Goal: Transaction & Acquisition: Purchase product/service

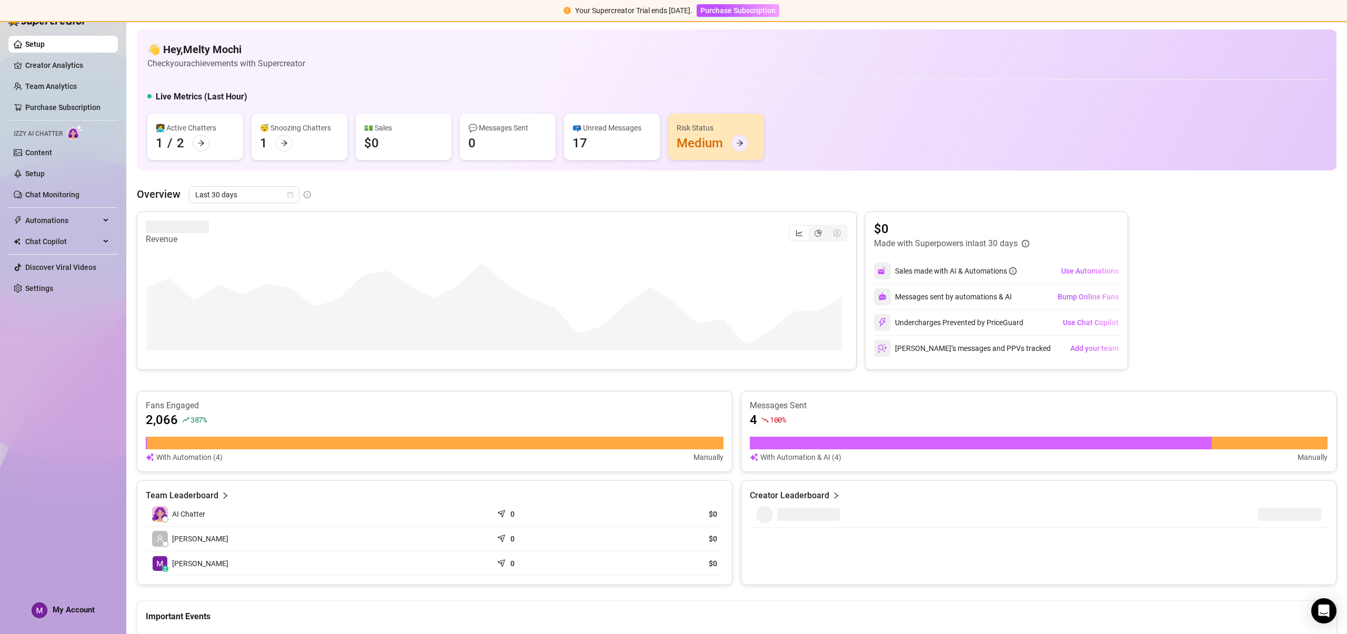
click at [743, 143] on div at bounding box center [739, 143] width 17 height 17
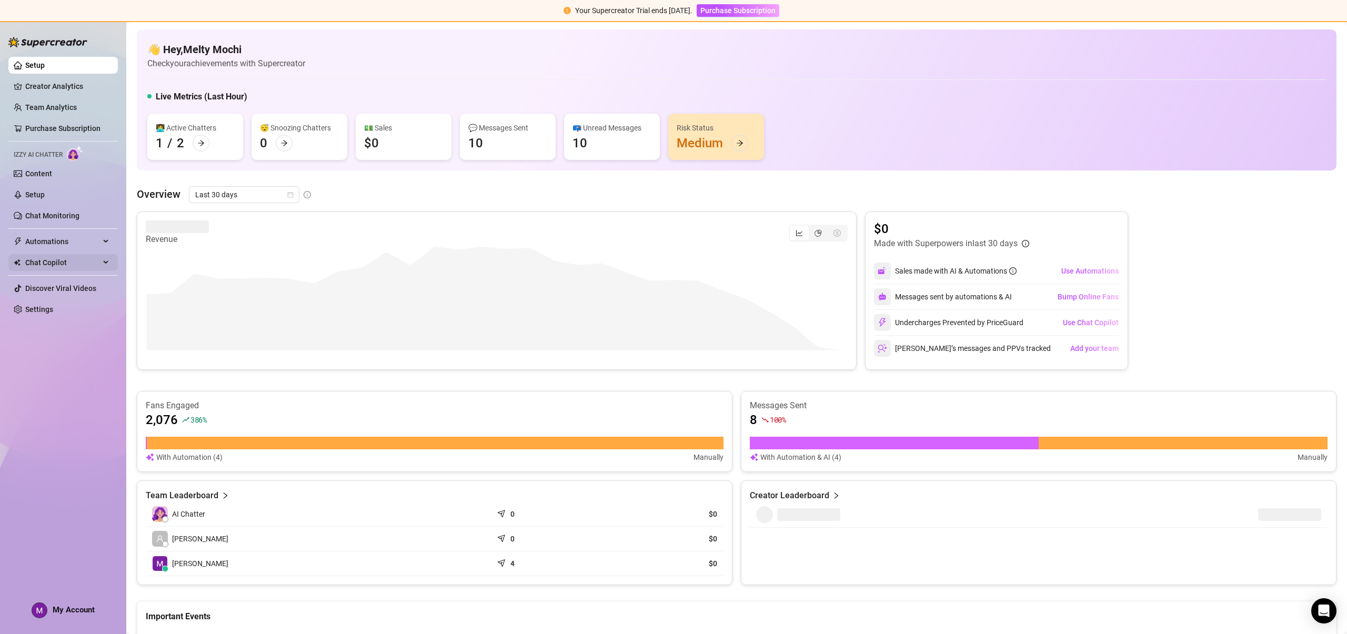
click at [40, 265] on span "Chat Copilot" at bounding box center [62, 262] width 75 height 17
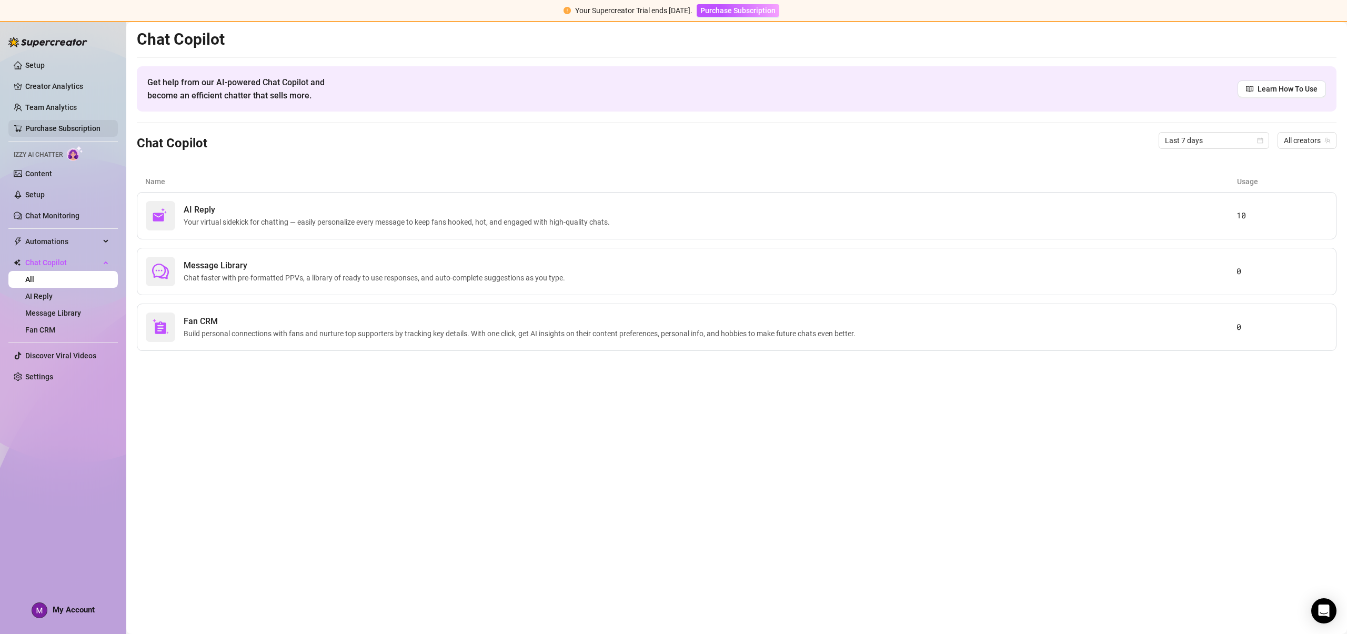
click at [49, 130] on link "Purchase Subscription" at bounding box center [62, 128] width 75 height 8
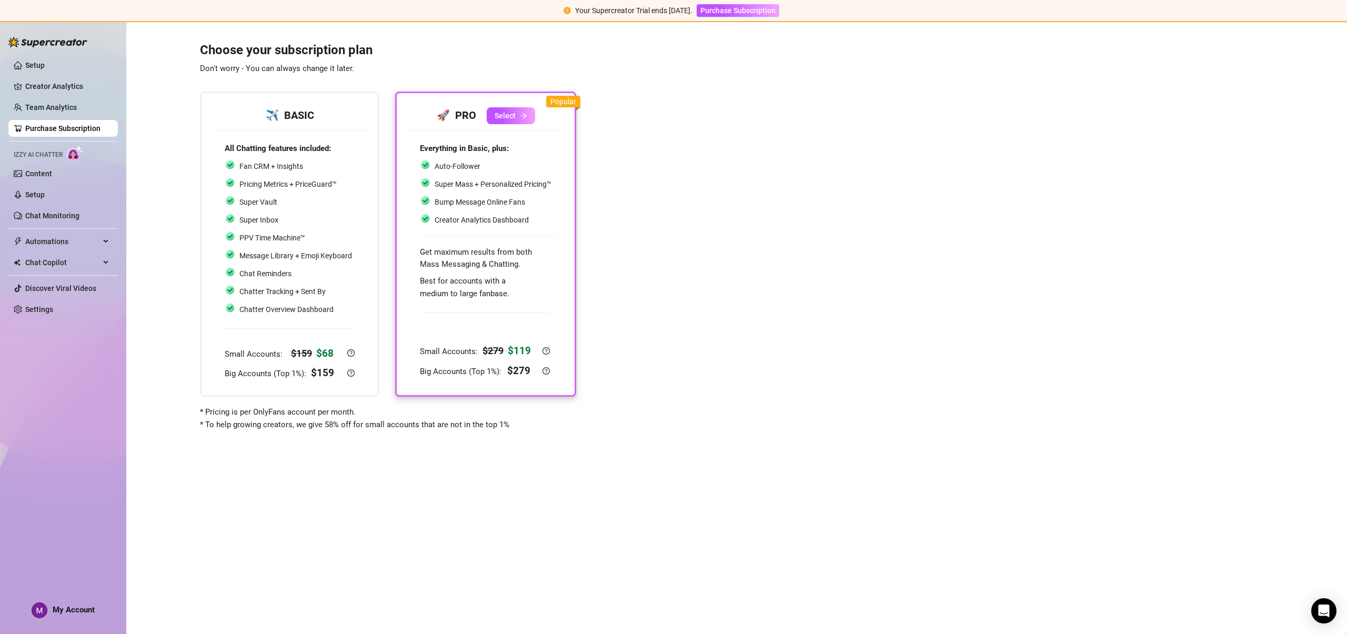
click at [495, 243] on div "Everything in Basic, plus: Auto-Follower Super Mass + Personalized Pricing™ Bum…" at bounding box center [486, 221] width 132 height 157
click at [521, 115] on icon "arrow-right" at bounding box center [523, 115] width 7 height 7
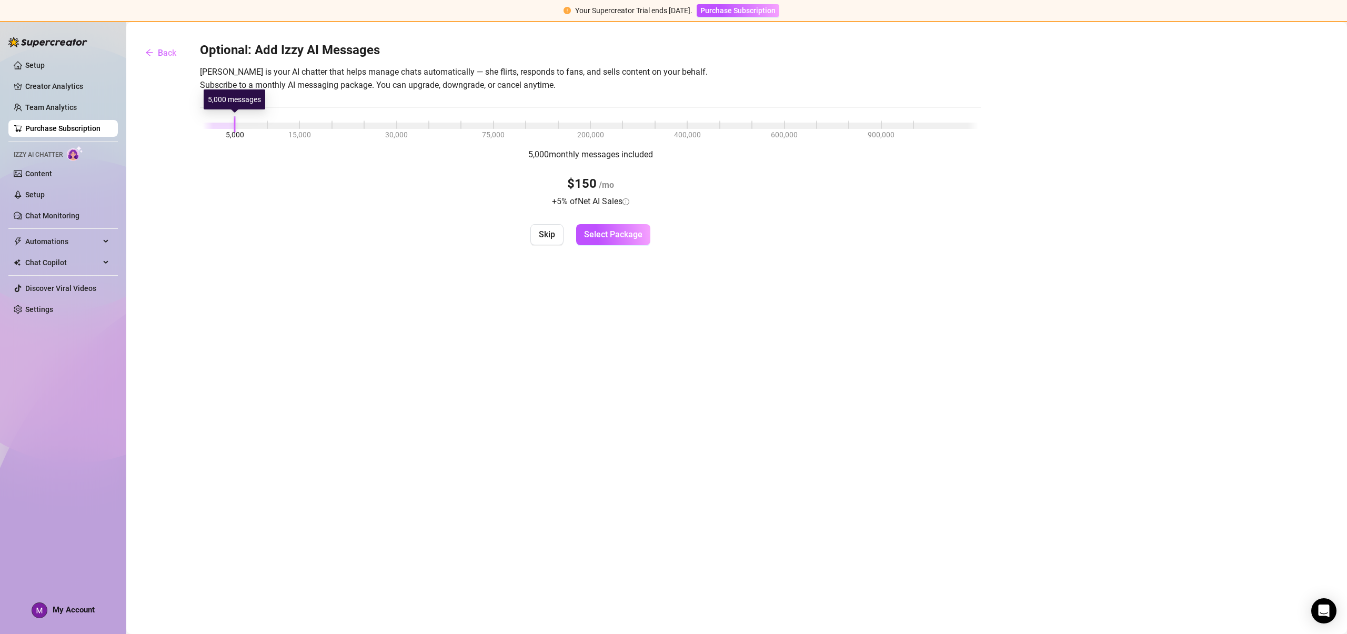
drag, startPoint x: 223, startPoint y: 128, endPoint x: 184, endPoint y: 124, distance: 39.6
click at [181, 125] on div "Optional: Add Izzy AI Messages [PERSON_NAME] is your AI chatter that helps mana…" at bounding box center [736, 143] width 1199 height 203
drag, startPoint x: 219, startPoint y: 124, endPoint x: 189, endPoint y: 124, distance: 30.0
click at [189, 124] on div "Optional: Add Izzy AI Messages [PERSON_NAME] is your AI chatter that helps mana…" at bounding box center [736, 143] width 1199 height 203
click at [270, 126] on div at bounding box center [590, 126] width 775 height 6
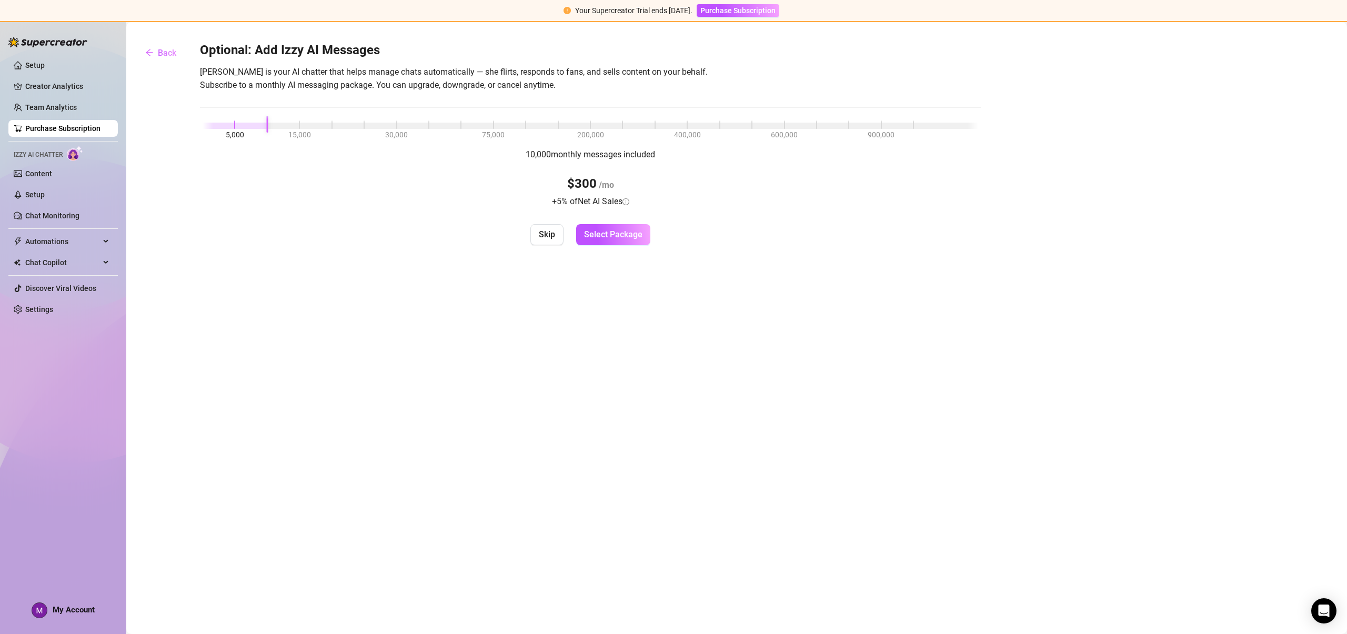
click at [234, 125] on div at bounding box center [235, 126] width 65 height 6
drag, startPoint x: 233, startPoint y: 125, endPoint x: 189, endPoint y: 125, distance: 43.7
click at [189, 125] on div "Optional: Add Izzy AI Messages [PERSON_NAME] is your AI chatter that helps mana…" at bounding box center [736, 143] width 1199 height 203
click at [556, 237] on button "Skip" at bounding box center [546, 234] width 33 height 21
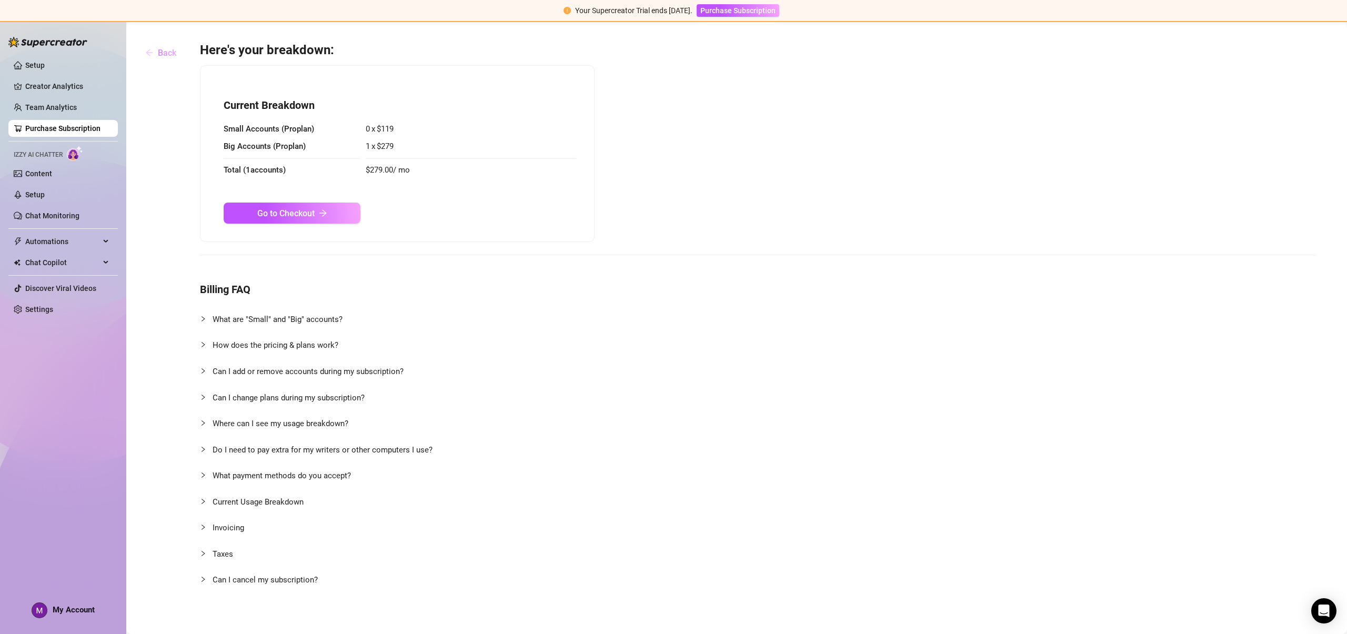
click at [164, 49] on span "Back" at bounding box center [167, 53] width 18 height 10
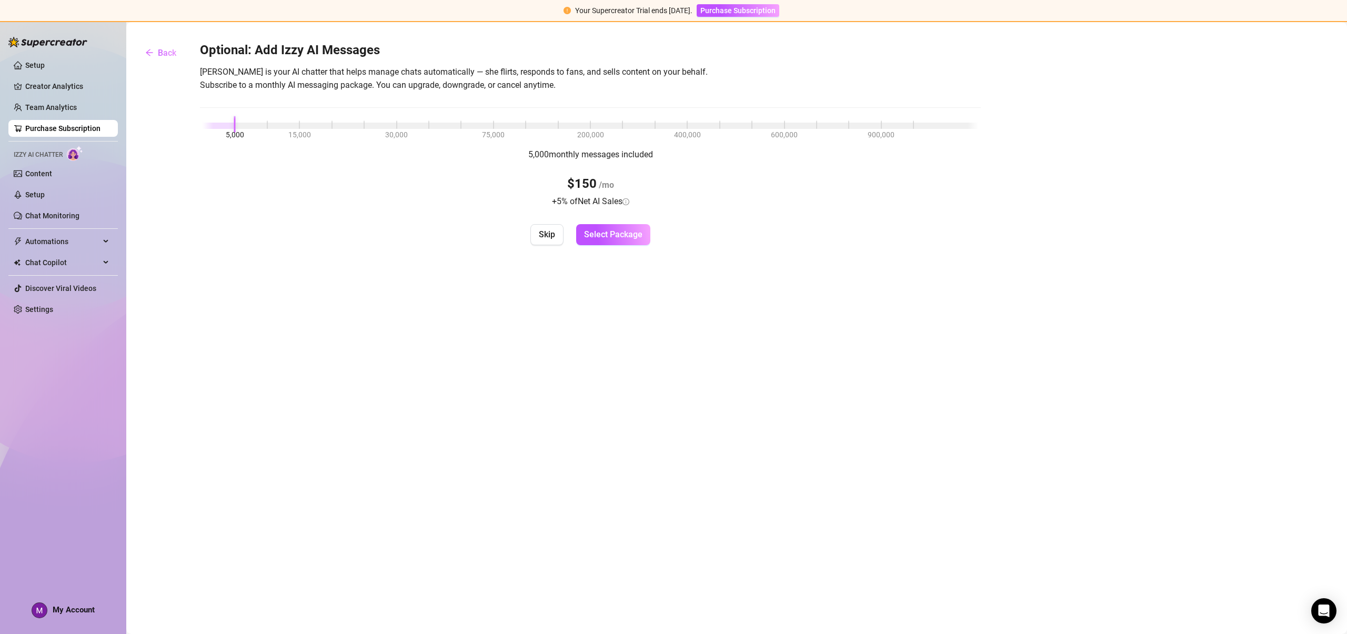
click at [257, 126] on div "5,000 15,000 30,000 75,000 200,000 400,000 600,000 900,000" at bounding box center [590, 123] width 775 height 6
drag, startPoint x: 236, startPoint y: 127, endPoint x: 251, endPoint y: 126, distance: 15.3
click at [244, 126] on div "5,000 15,000 30,000 75,000 200,000 400,000 600,000 900,000" at bounding box center [590, 123] width 775 height 6
drag, startPoint x: 251, startPoint y: 126, endPoint x: 231, endPoint y: 132, distance: 20.8
click at [231, 127] on div "5,000 15,000 30,000 75,000 200,000 400,000 600,000 900,000" at bounding box center [590, 123] width 775 height 6
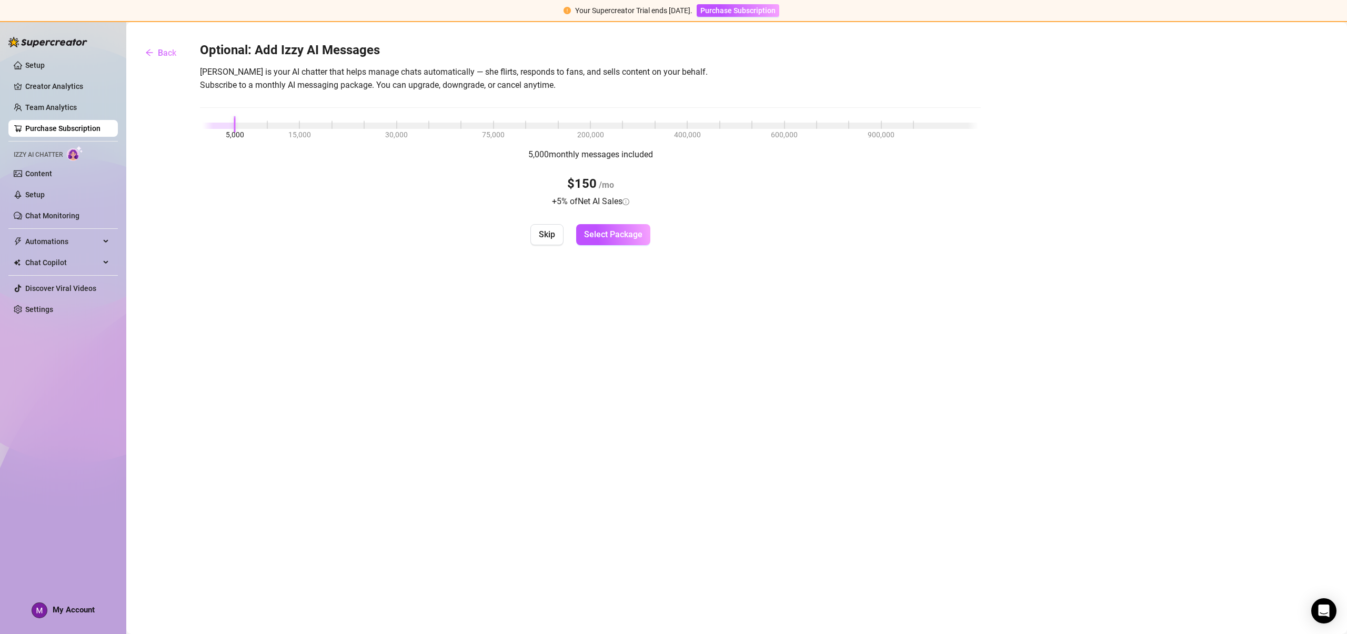
click at [268, 129] on div "Optional: Add Izzy AI Messages [PERSON_NAME] is your AI chatter that helps mana…" at bounding box center [590, 143] width 781 height 203
click at [270, 125] on div at bounding box center [590, 126] width 775 height 6
click at [232, 123] on div at bounding box center [235, 126] width 65 height 6
click at [268, 122] on div "5,000 15,000 30,000 75,000 200,000 400,000 600,000 900,000" at bounding box center [590, 123] width 775 height 6
click at [294, 124] on div "5,000 15,000 30,000 75,000 200,000 400,000 600,000 900,000" at bounding box center [590, 123] width 775 height 6
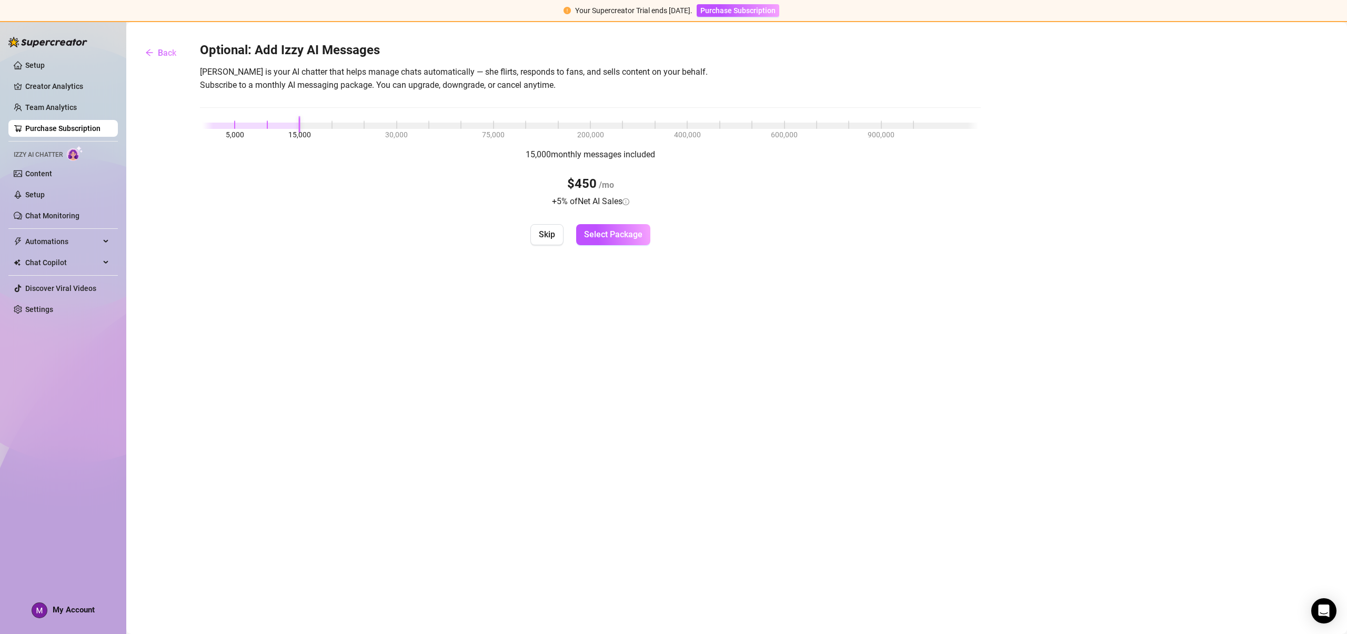
click at [329, 123] on div "5,000 15,000 30,000 75,000 200,000 400,000 600,000 900,000" at bounding box center [590, 123] width 775 height 6
click at [366, 125] on div at bounding box center [590, 126] width 775 height 6
click at [396, 125] on div "5,000 15,000 30,000 75,000 200,000 400,000 600,000 900,000" at bounding box center [590, 123] width 775 height 6
click at [240, 126] on div "5,000 15,000 30,000 75,000 200,000 400,000 600,000 900,000" at bounding box center [590, 123] width 775 height 6
click at [269, 125] on div at bounding box center [590, 126] width 775 height 6
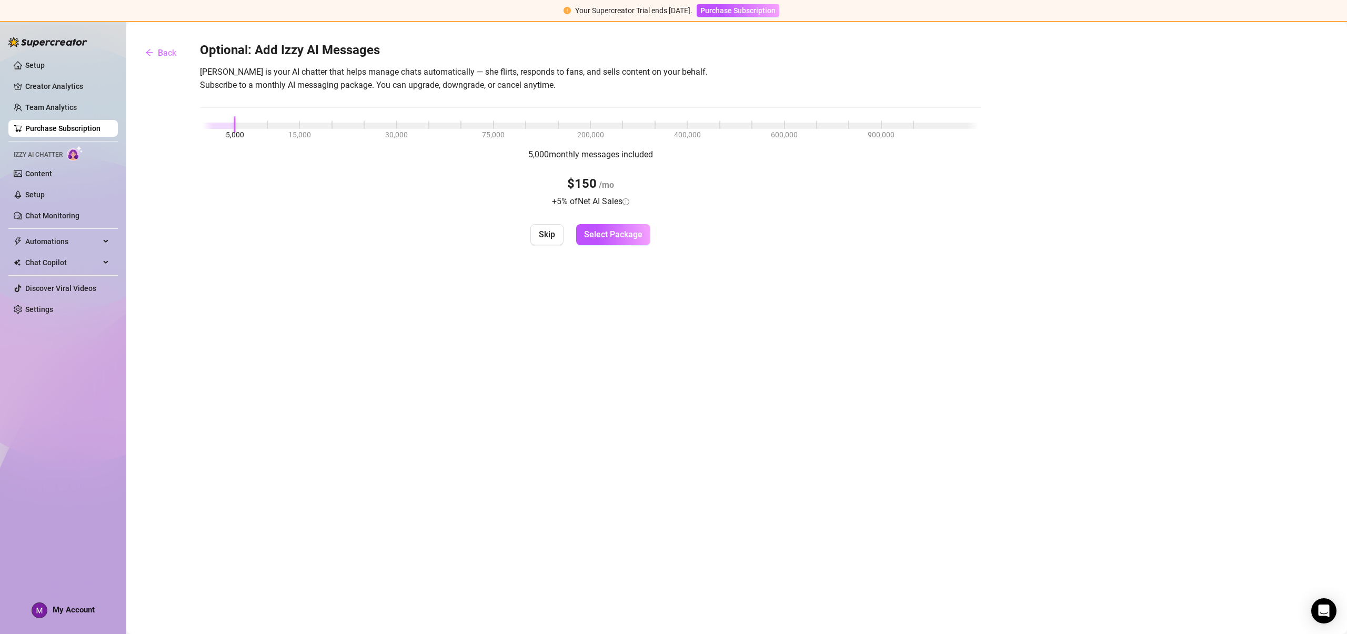
click at [240, 125] on div "5,000 15,000 30,000 75,000 200,000 400,000 600,000 900,000" at bounding box center [590, 123] width 775 height 6
click at [556, 237] on button "Skip" at bounding box center [546, 234] width 33 height 21
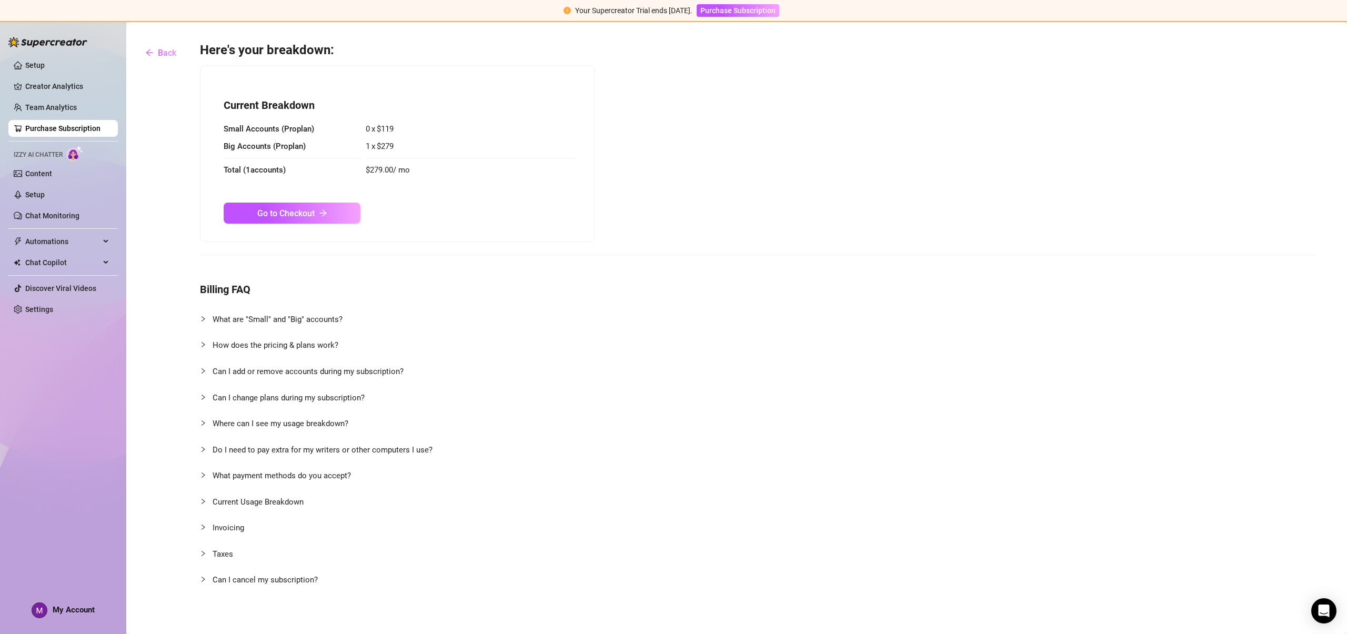
click at [324, 213] on icon "arrow-right" at bounding box center [322, 213] width 7 height 7
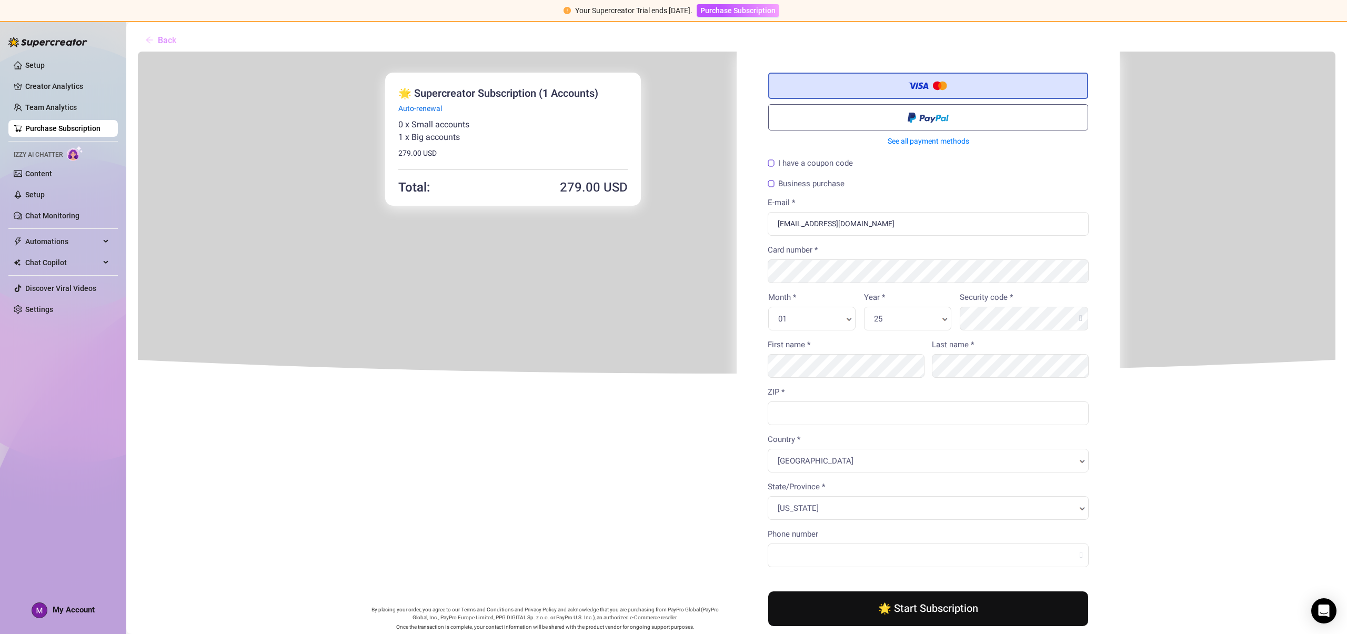
click at [167, 39] on span "Back" at bounding box center [167, 40] width 18 height 10
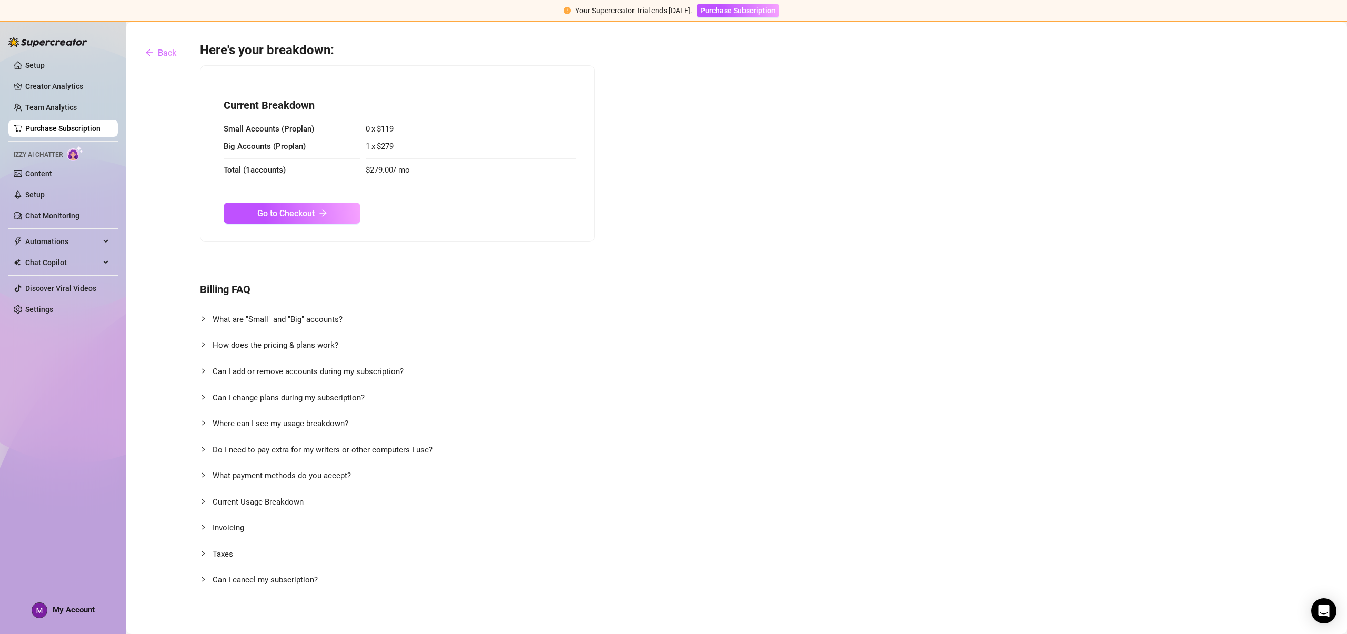
click at [320, 213] on icon "arrow-right" at bounding box center [323, 213] width 8 height 8
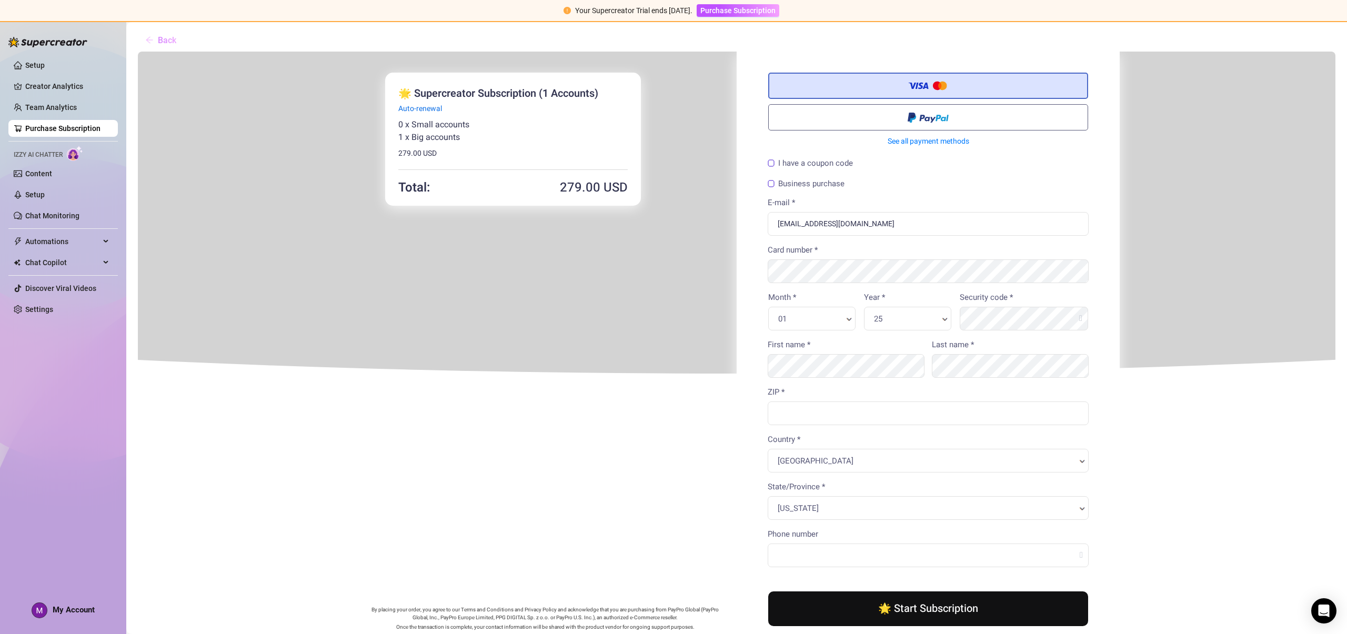
click at [166, 40] on span "Back" at bounding box center [167, 40] width 18 height 10
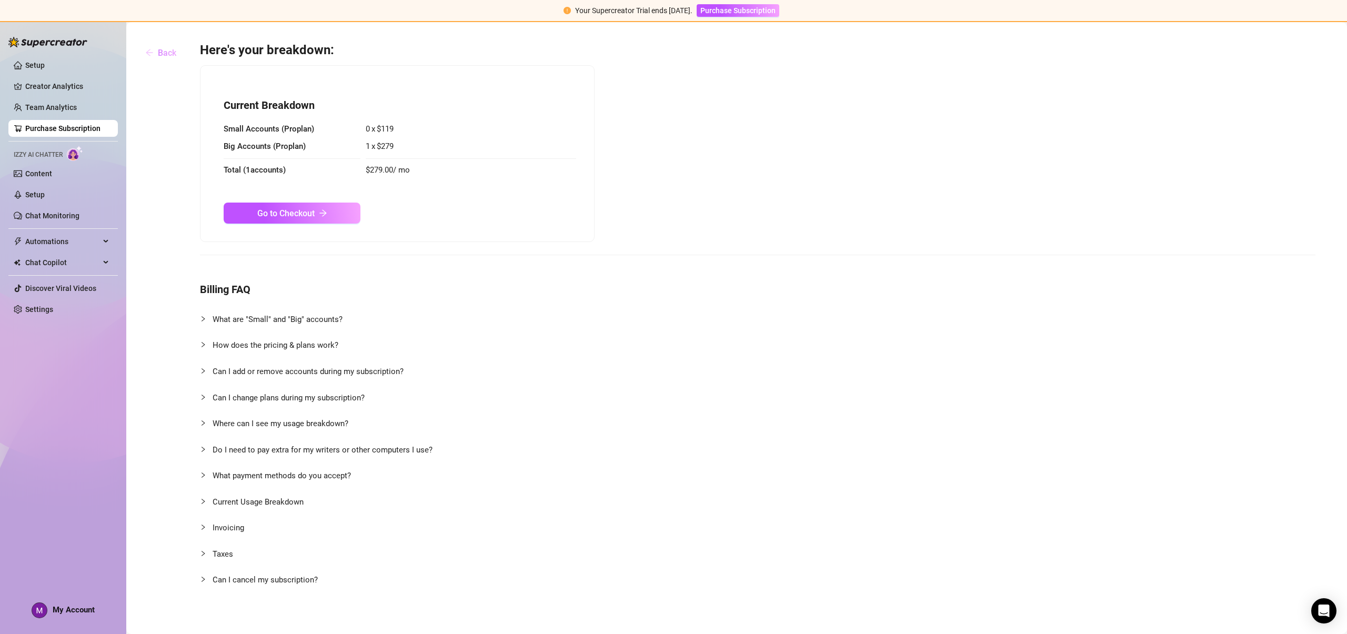
click at [168, 55] on span "Back" at bounding box center [167, 53] width 18 height 10
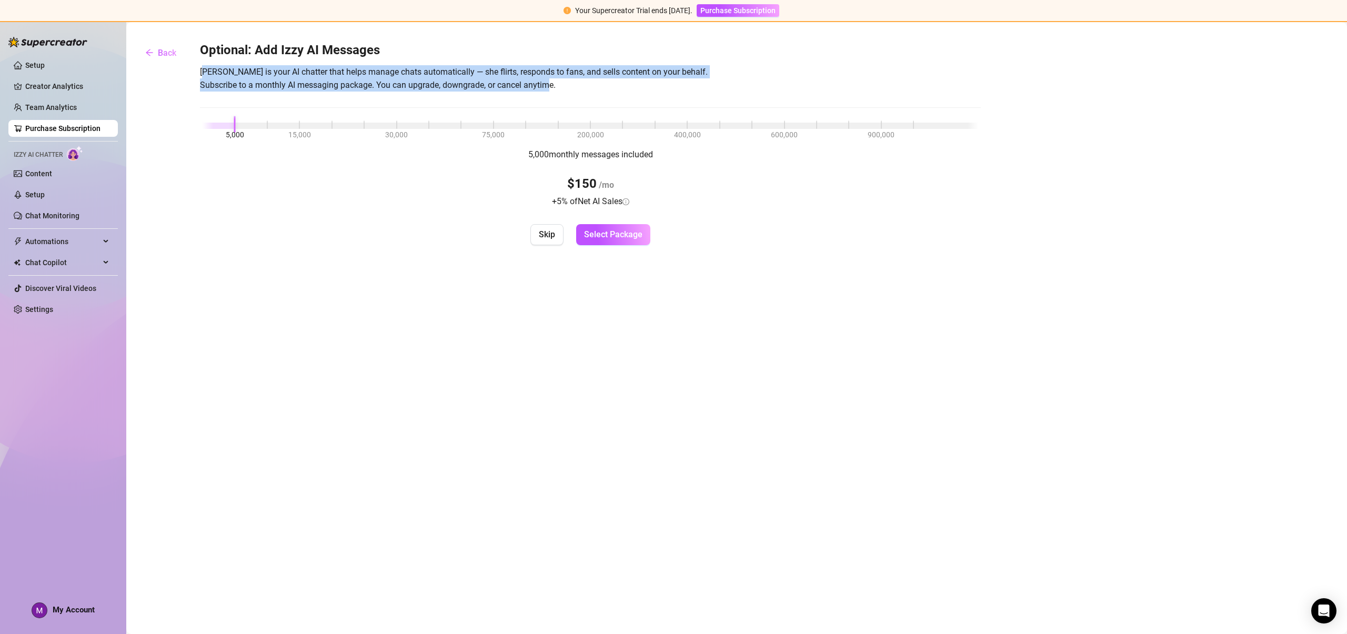
drag, startPoint x: 201, startPoint y: 70, endPoint x: 559, endPoint y: 85, distance: 358.0
click at [558, 84] on span "[PERSON_NAME] is your AI chatter that helps manage chats automatically — she fl…" at bounding box center [590, 78] width 781 height 26
click at [574, 84] on span "[PERSON_NAME] is your AI chatter that helps manage chats automatically — she fl…" at bounding box center [590, 78] width 781 height 26
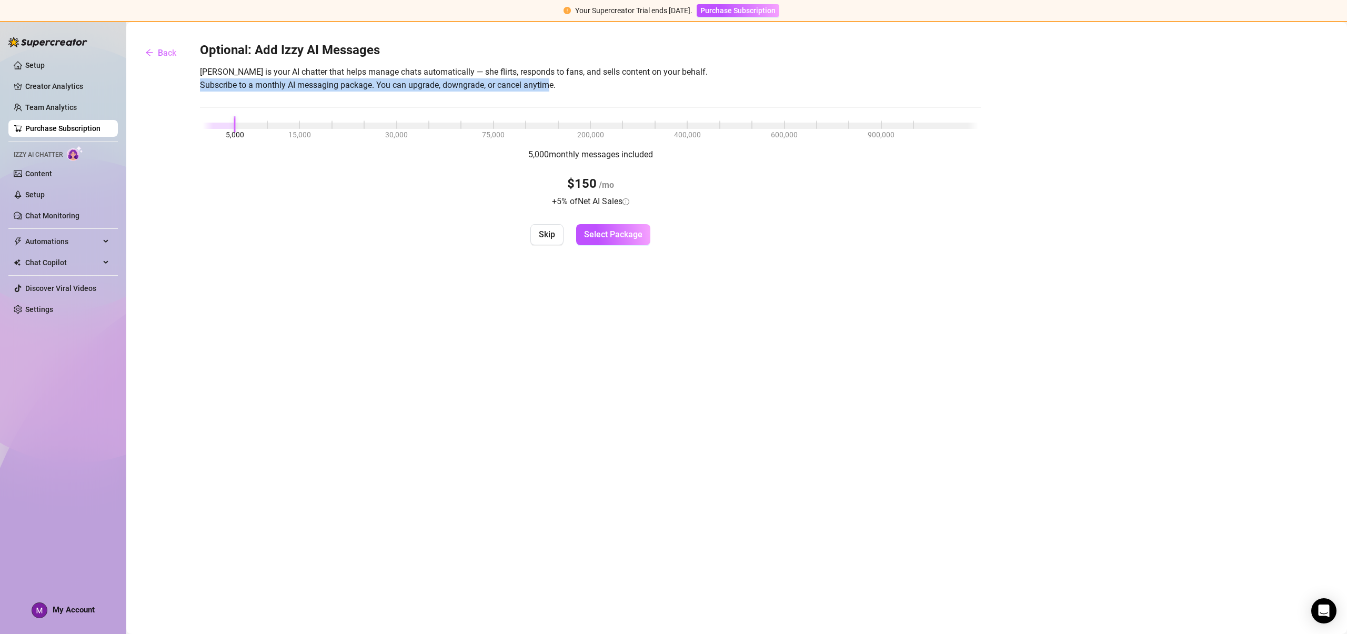
drag, startPoint x: 197, startPoint y: 84, endPoint x: 552, endPoint y: 84, distance: 354.6
click at [552, 84] on div "Optional: Add Izzy AI Messages [PERSON_NAME] is your AI chatter that helps mana…" at bounding box center [736, 143] width 1199 height 203
click at [569, 84] on span "[PERSON_NAME] is your AI chatter that helps manage chats automatically — she fl…" at bounding box center [590, 78] width 781 height 26
drag, startPoint x: 570, startPoint y: 84, endPoint x: 374, endPoint y: 81, distance: 196.8
click at [375, 81] on span "[PERSON_NAME] is your AI chatter that helps manage chats automatically — she fl…" at bounding box center [590, 78] width 781 height 26
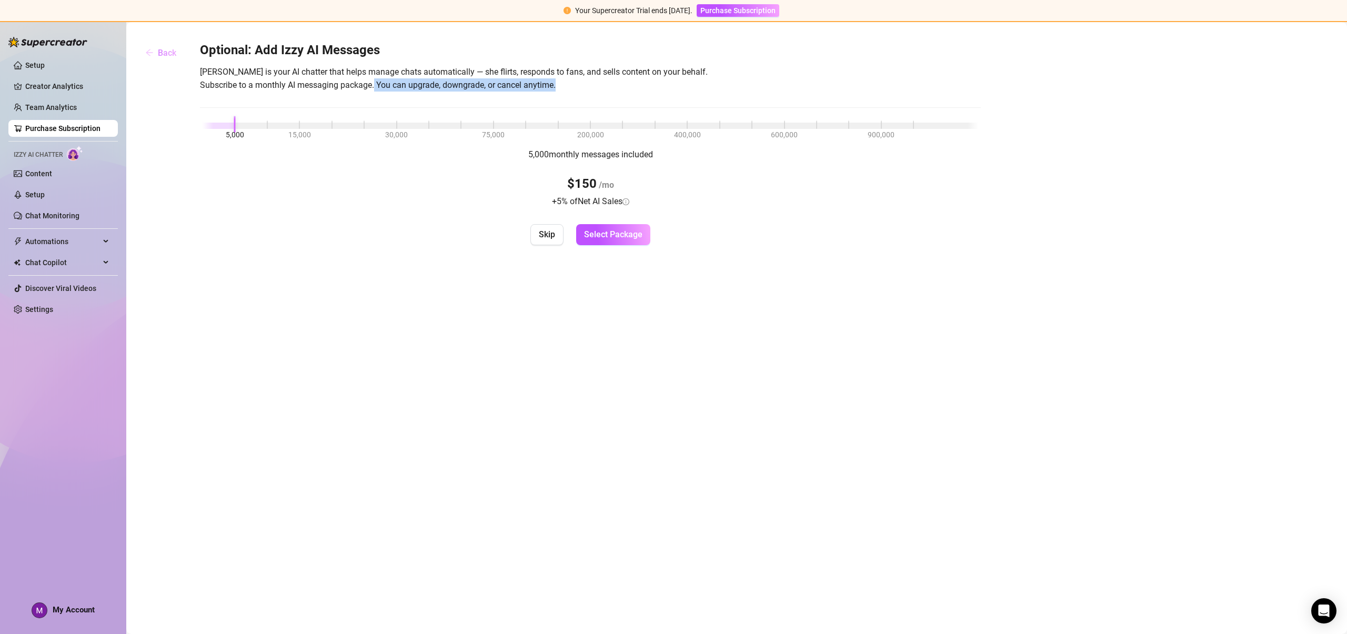
click at [168, 51] on span "Back" at bounding box center [167, 53] width 18 height 10
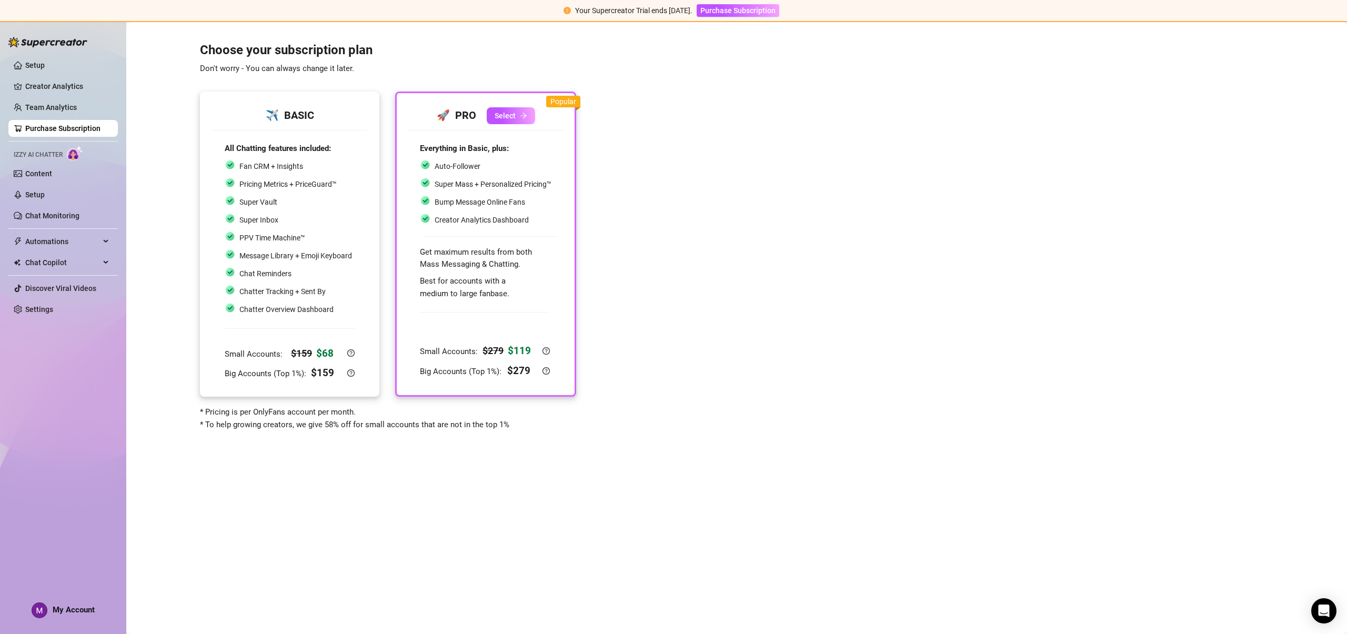
click at [315, 215] on div "Super Inbox" at bounding box center [288, 220] width 127 height 14
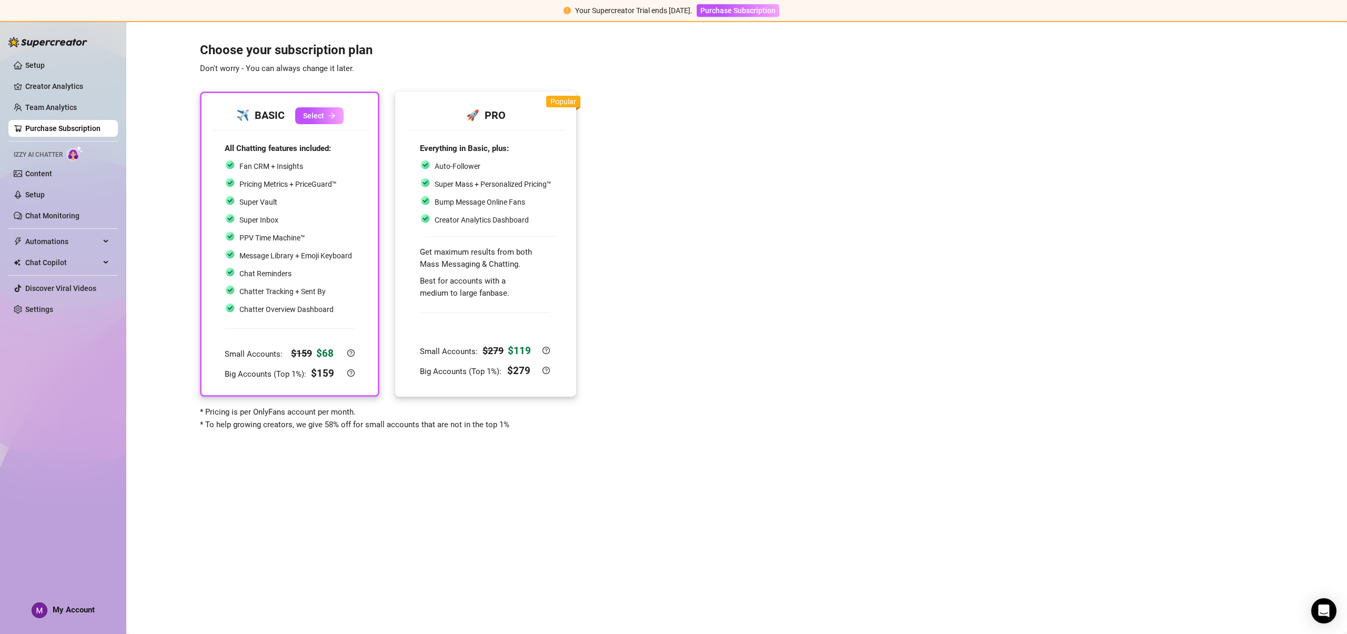
click at [467, 191] on div "Super Mass + Personalized Pricing™" at bounding box center [486, 184] width 132 height 14
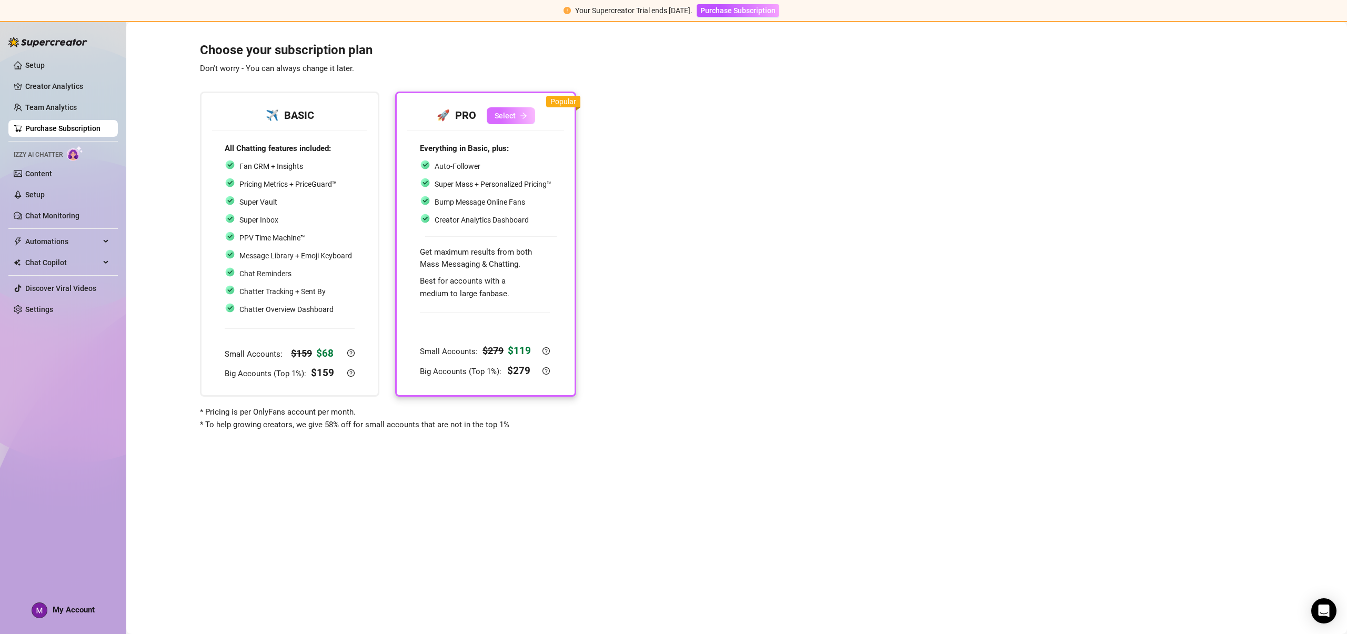
click at [520, 112] on icon "arrow-right" at bounding box center [523, 115] width 7 height 7
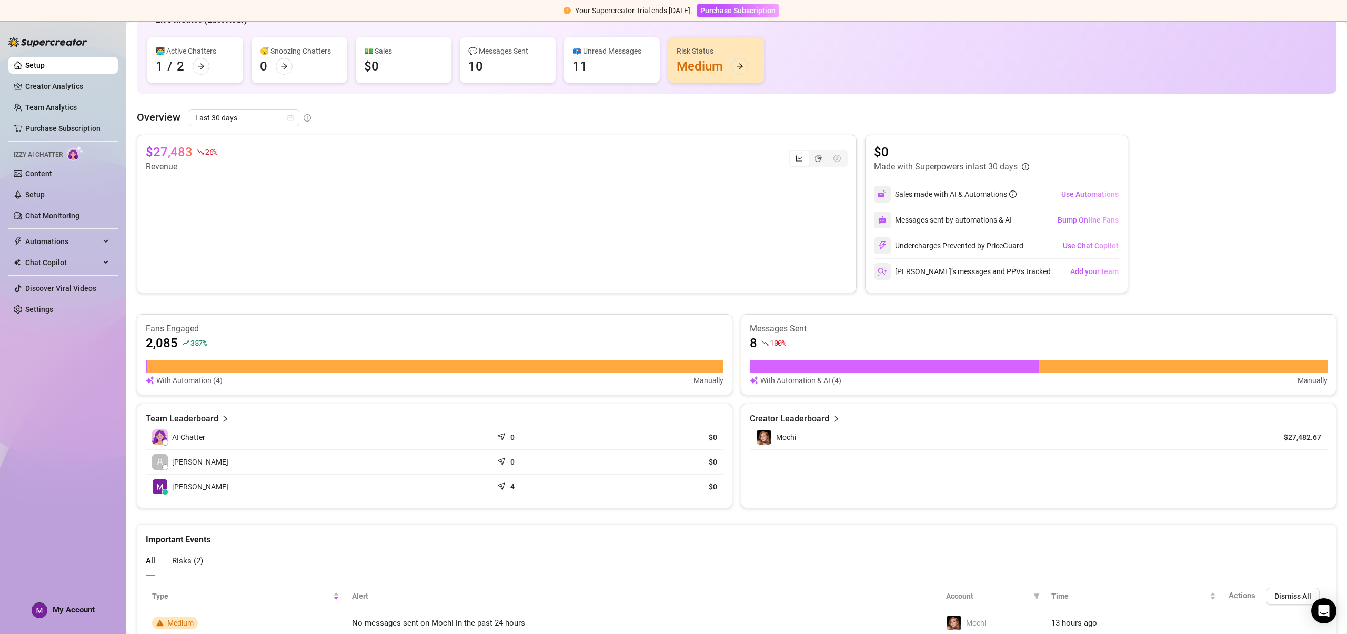
scroll to position [149, 0]
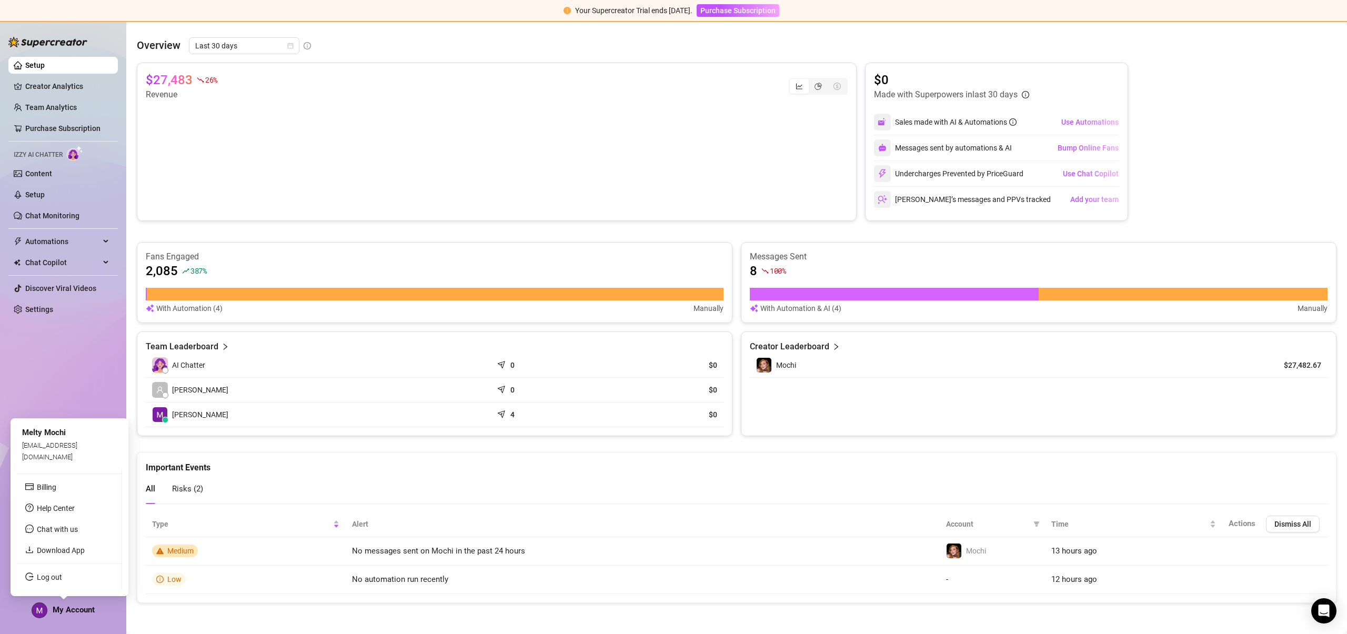
drag, startPoint x: 57, startPoint y: 610, endPoint x: 64, endPoint y: 608, distance: 6.5
click at [58, 610] on span "My Account" at bounding box center [74, 609] width 42 height 9
click at [62, 576] on link "Log out" at bounding box center [49, 577] width 25 height 8
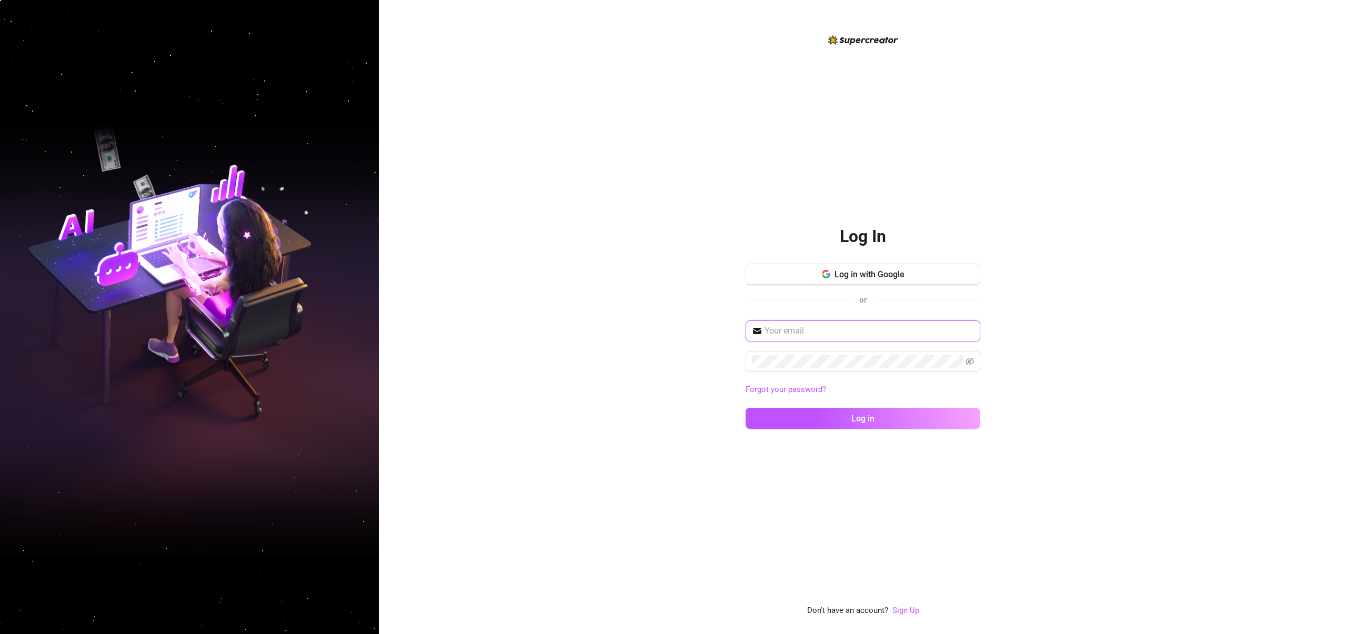
type input "[EMAIL_ADDRESS][DOMAIN_NAME]"
click at [1142, 186] on div "Log In Log in with Google or beefpistol@gmail.com Forgot your password? Log in …" at bounding box center [863, 317] width 968 height 634
type input "[EMAIL_ADDRESS][DOMAIN_NAME]"
click at [871, 327] on input "[EMAIL_ADDRESS][DOMAIN_NAME]" at bounding box center [868, 331] width 209 height 13
click at [1026, 354] on div "Log In Log in with Google or beefpistol@gmail.com Forgot your password? Log in …" at bounding box center [863, 317] width 968 height 634
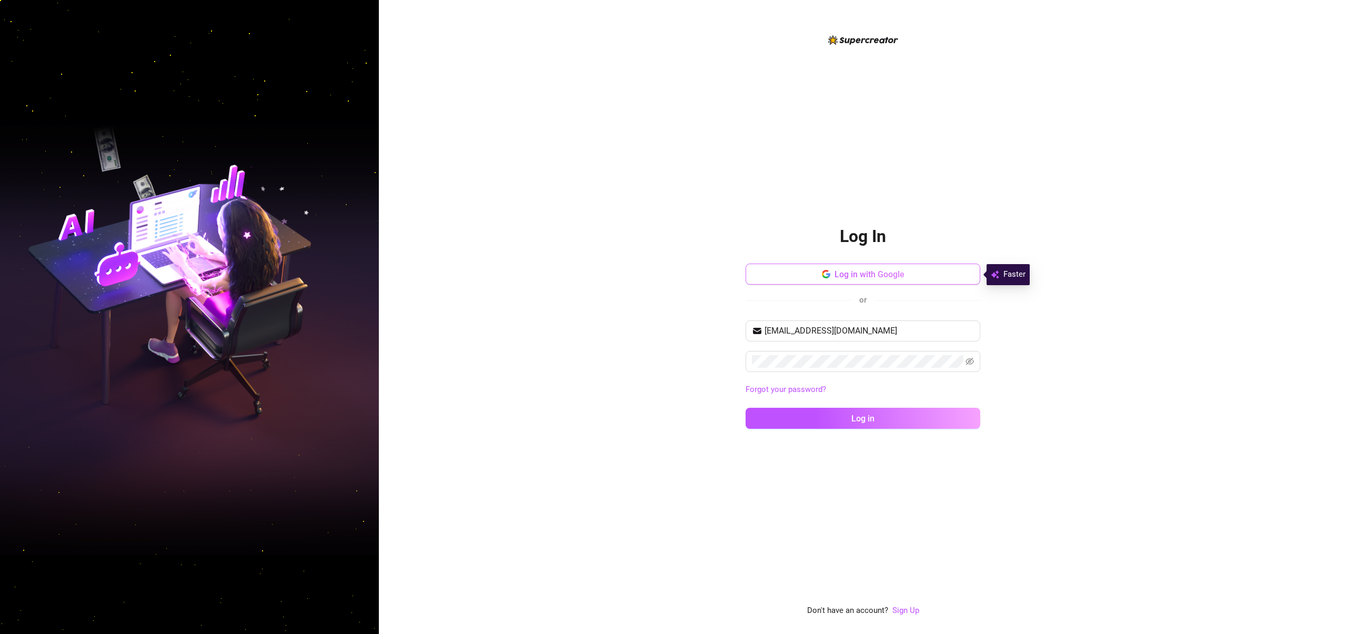
click at [918, 275] on button "Log in with Google" at bounding box center [862, 274] width 235 height 21
